Goal: Task Accomplishment & Management: Manage account settings

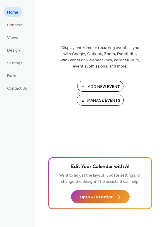
click at [108, 101] on span "Manage Events" at bounding box center [103, 100] width 33 height 6
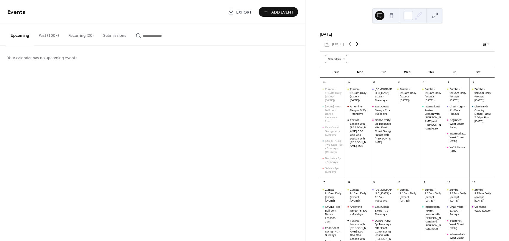
click at [359, 47] on icon at bounding box center [356, 44] width 7 height 7
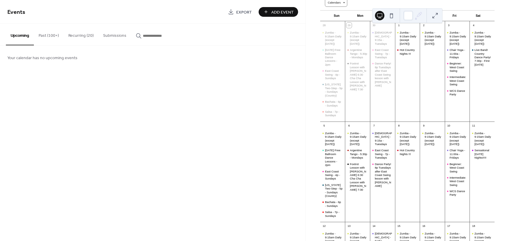
scroll to position [59, 0]
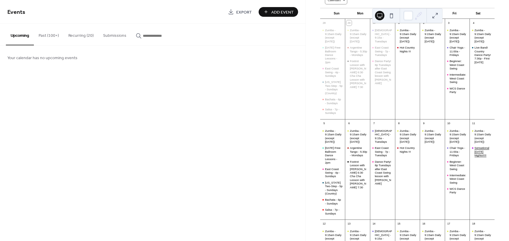
click at [474, 157] on div "Sensational [DATE] Nights!!!!!" at bounding box center [483, 151] width 18 height 11
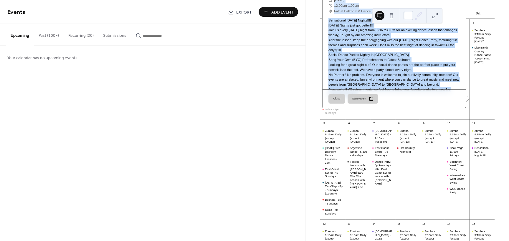
scroll to position [43, 0]
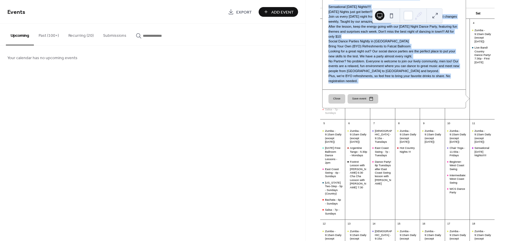
drag, startPoint x: 326, startPoint y: 87, endPoint x: 440, endPoint y: 167, distance: 138.8
click at [440, 108] on div "Sensational [DATE] Nights!!!!! ​ [DATE] ​ 12:00pm - 1:00pm ​ Fatcat Ballroom & …" at bounding box center [393, 22] width 143 height 171
copy div "Loremipsumd Sitametc Adipis!!!!! ​ Elitsedd, Eiusmod 18, 3768 ​ 17:36te - 9:18i…"
